Goal: Use online tool/utility: Utilize a website feature to perform a specific function

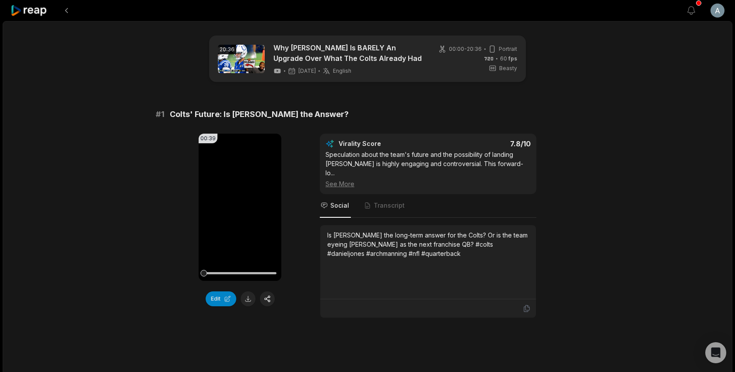
click at [18, 17] on div at bounding box center [30, 10] width 38 height 21
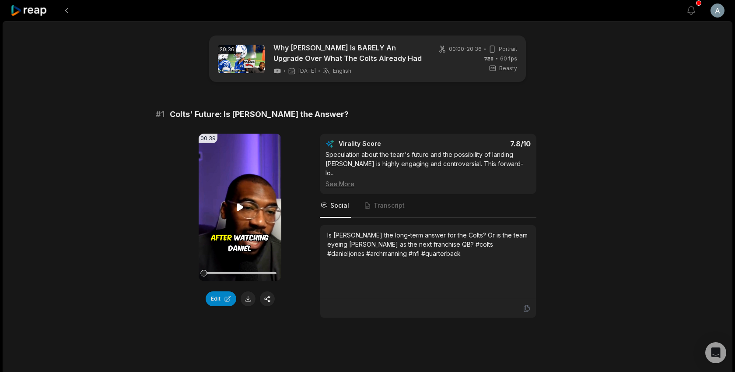
click at [245, 203] on icon at bounding box center [240, 207] width 11 height 11
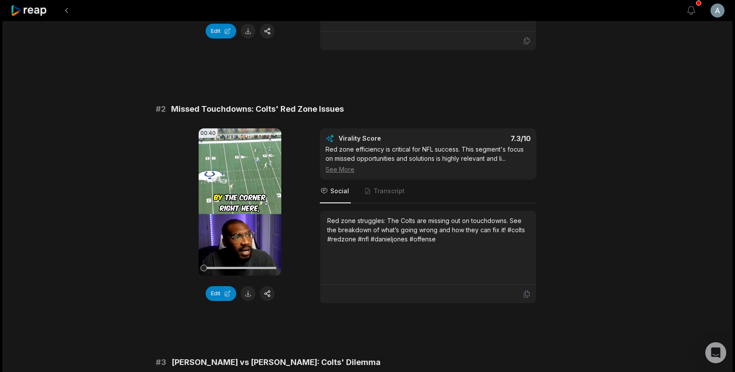
click at [245, 203] on video "Your browser does not support mp4 format." at bounding box center [240, 201] width 83 height 147
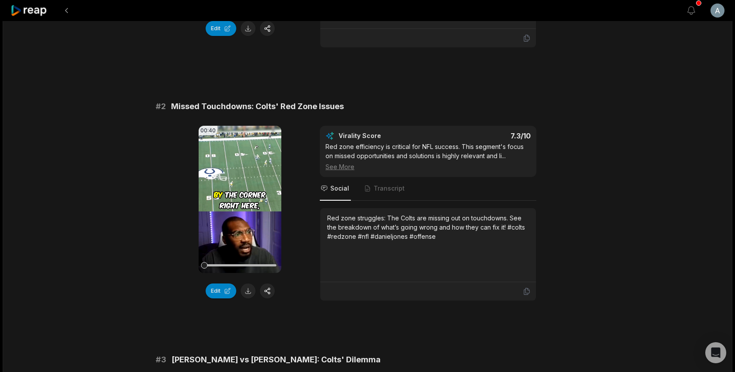
click at [245, 203] on video "Your browser does not support mp4 format." at bounding box center [240, 199] width 83 height 147
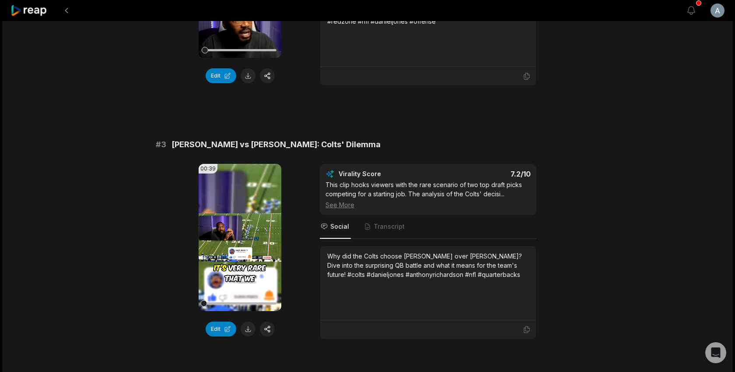
scroll to position [0, 0]
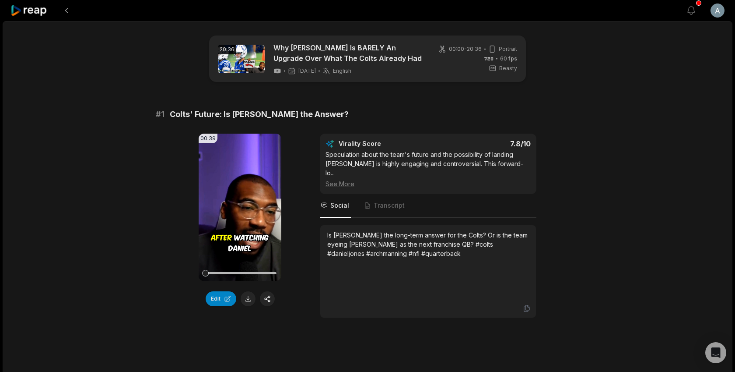
click at [41, 14] on icon at bounding box center [29, 11] width 37 height 12
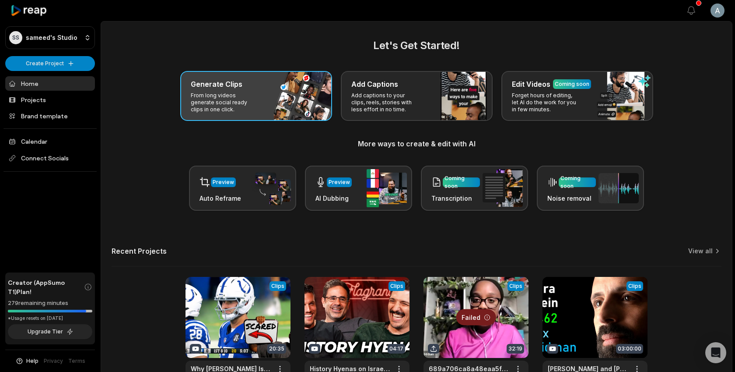
click at [258, 106] on p "From long videos generate social ready clips in one click." at bounding box center [225, 102] width 68 height 21
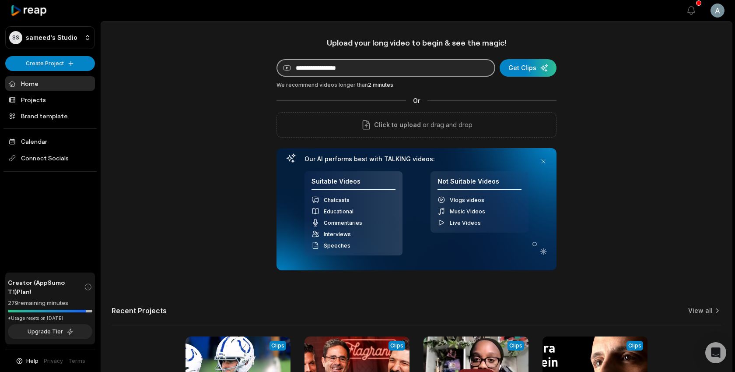
click at [348, 68] on input at bounding box center [386, 68] width 219 height 18
paste input "**********"
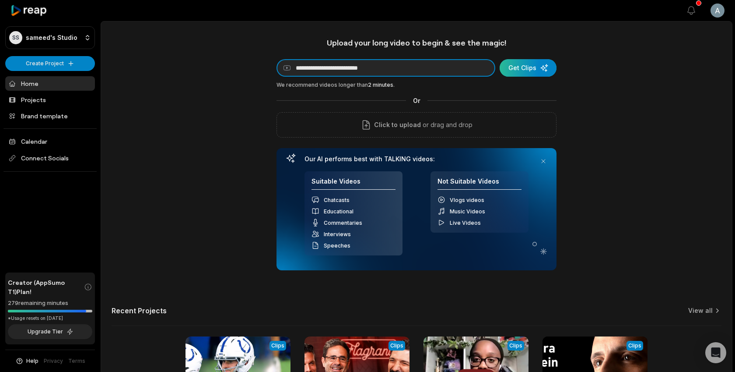
type input "**********"
click at [518, 67] on div "submit" at bounding box center [528, 68] width 57 height 18
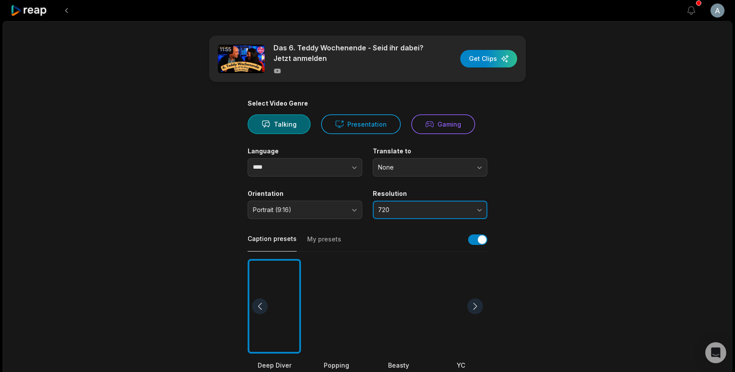
click at [447, 215] on button "720" at bounding box center [430, 209] width 115 height 18
click at [403, 217] on button "720" at bounding box center [430, 209] width 115 height 18
click at [426, 126] on icon at bounding box center [429, 123] width 9 height 9
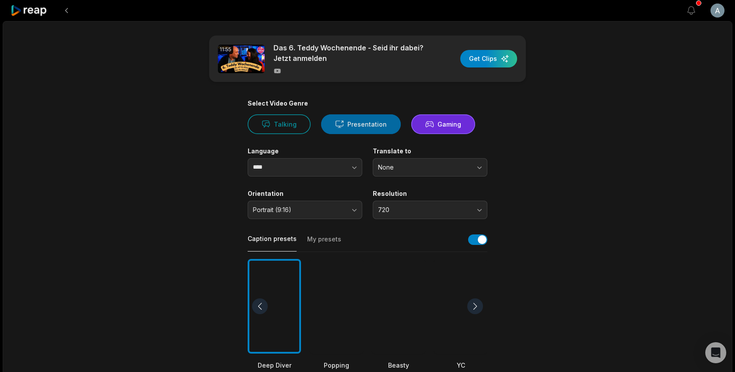
click at [388, 122] on button "Presentation" at bounding box center [361, 124] width 80 height 20
click at [272, 127] on button "Talking" at bounding box center [279, 124] width 63 height 20
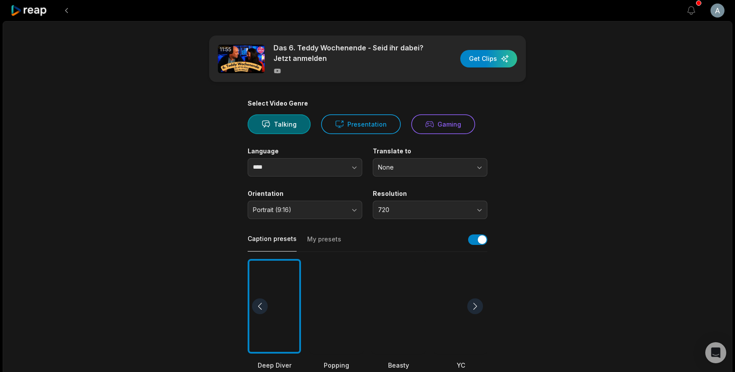
click at [470, 72] on div "11:55 Das 6. Teddy Wochenende - Seid ihr dabei? Jetzt anmelden Get Clips" at bounding box center [367, 58] width 317 height 46
click at [354, 298] on div at bounding box center [336, 306] width 53 height 95
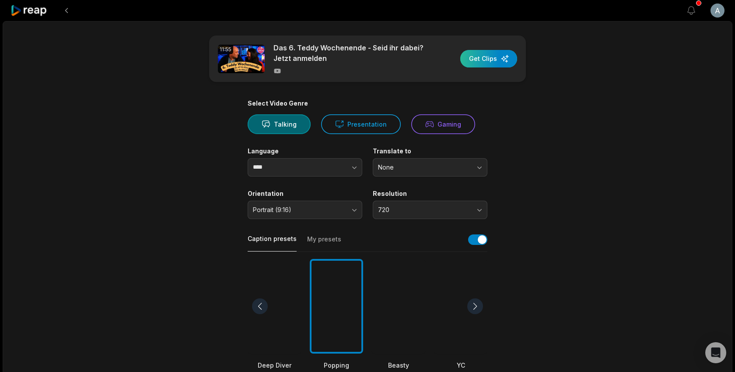
click at [496, 57] on div "button" at bounding box center [488, 59] width 57 height 18
